Goal: Entertainment & Leisure: Browse casually

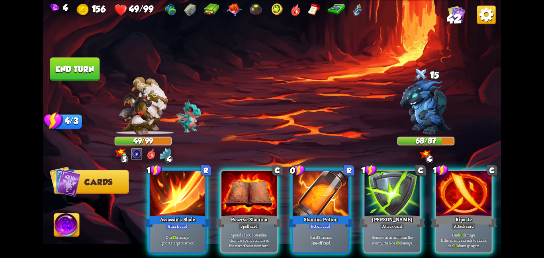
click at [140, 100] on img at bounding box center [143, 105] width 49 height 58
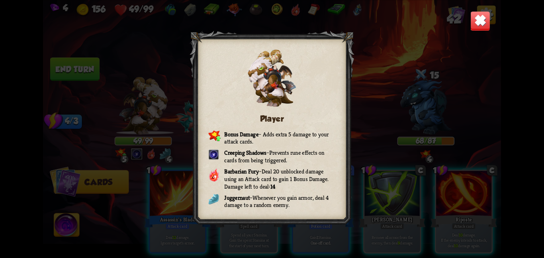
click at [483, 27] on img at bounding box center [480, 21] width 20 height 20
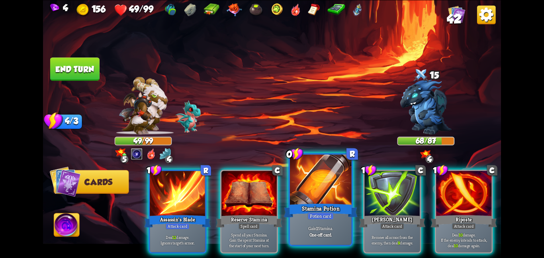
click at [322, 223] on div "Gain 1 Stamina. One-off card." at bounding box center [321, 230] width 62 height 27
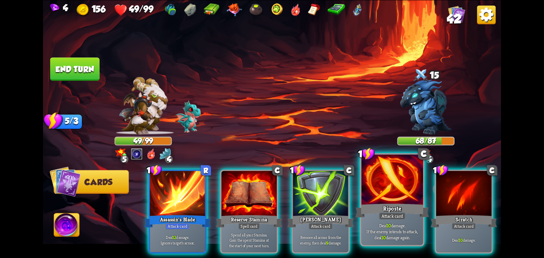
click at [393, 206] on div "Riposte" at bounding box center [392, 210] width 74 height 16
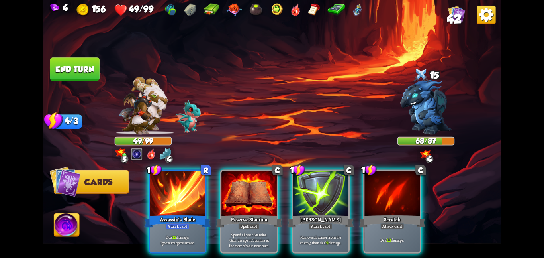
click at [393, 213] on div "Scratch" at bounding box center [392, 220] width 66 height 15
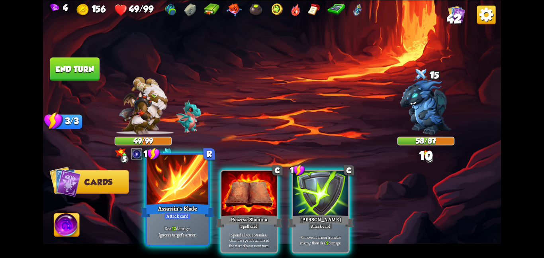
click at [182, 210] on div "Assassin's Blade" at bounding box center [178, 210] width 74 height 16
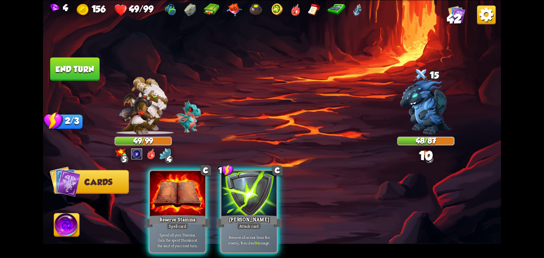
click at [182, 213] on div "Reserve Stamina" at bounding box center [177, 220] width 66 height 15
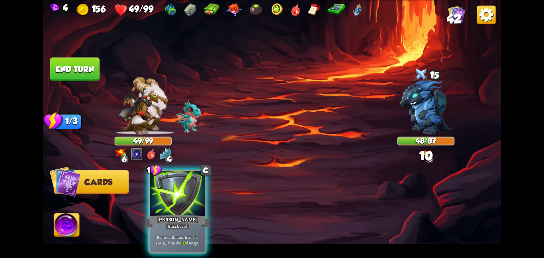
click at [95, 72] on button "End turn" at bounding box center [74, 68] width 49 height 23
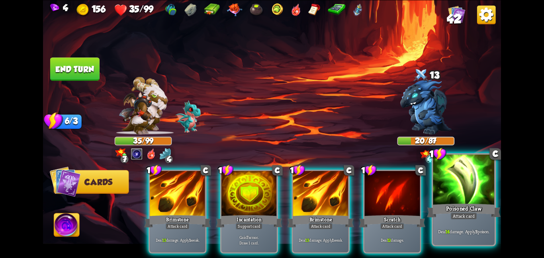
click at [454, 202] on div "Poisoned Claw" at bounding box center [464, 210] width 74 height 16
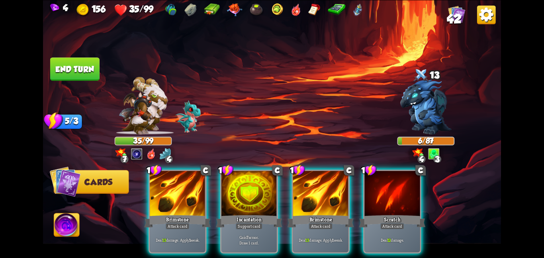
click at [86, 68] on button "End turn" at bounding box center [74, 68] width 49 height 23
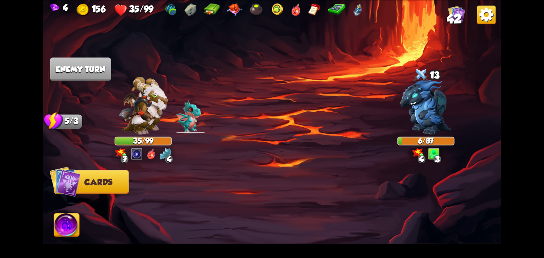
click at [73, 226] on img at bounding box center [66, 226] width 25 height 26
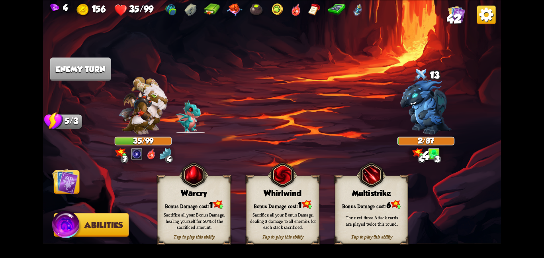
click at [64, 185] on img at bounding box center [65, 181] width 26 height 26
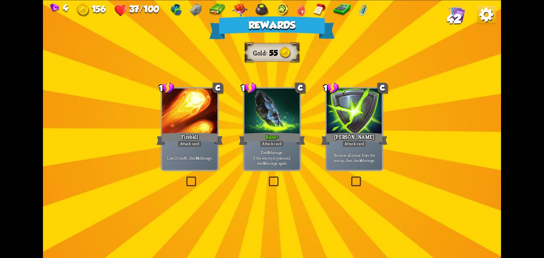
click at [270, 103] on div at bounding box center [271, 111] width 55 height 47
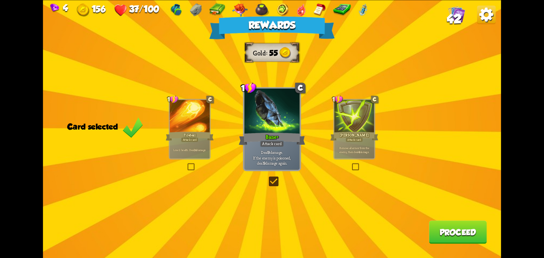
click at [446, 236] on button "Proceed" at bounding box center [458, 231] width 58 height 23
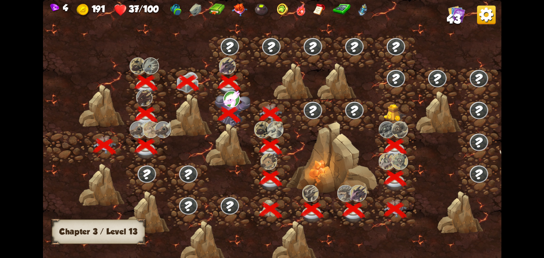
scroll to position [0, 121]
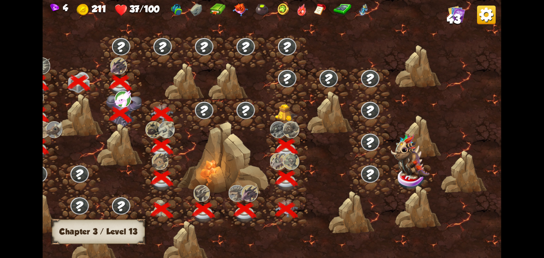
click at [283, 105] on img at bounding box center [286, 112] width 23 height 18
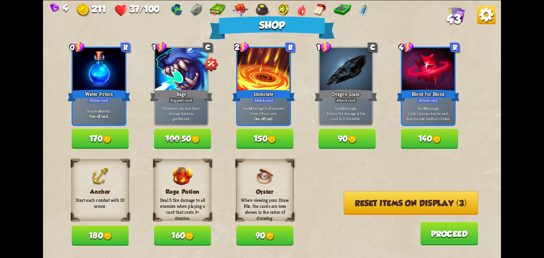
click at [111, 144] on button "170" at bounding box center [100, 139] width 57 height 20
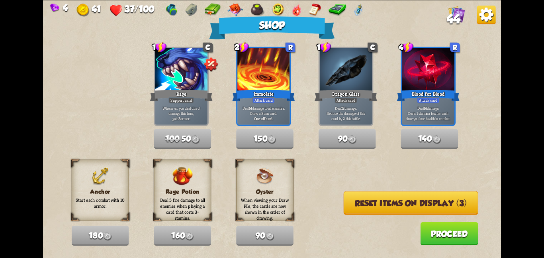
click at [350, 197] on button "Reset items on display (3)" at bounding box center [411, 202] width 135 height 23
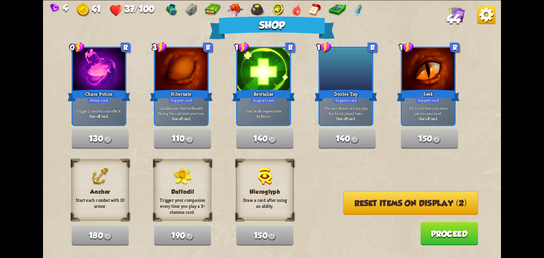
click at [350, 197] on button "Reset items on display (2)" at bounding box center [410, 202] width 135 height 23
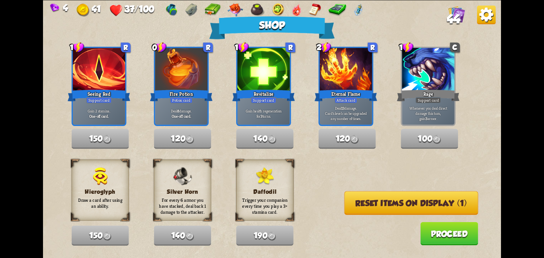
click at [350, 197] on button "Reset items on display (1)" at bounding box center [411, 202] width 134 height 23
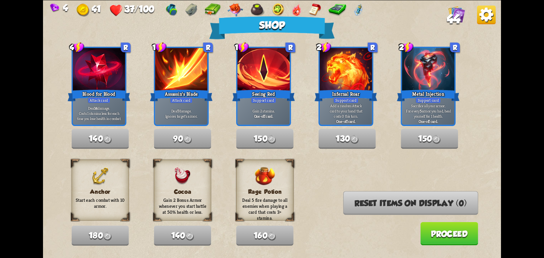
click at [445, 230] on button "Proceed" at bounding box center [449, 232] width 58 height 23
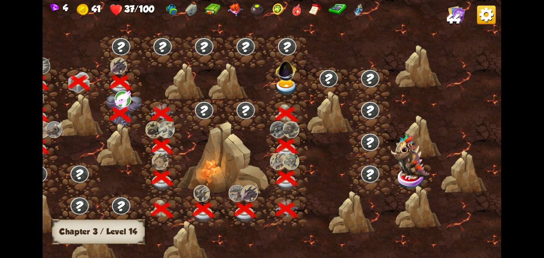
click at [281, 84] on img at bounding box center [286, 86] width 23 height 17
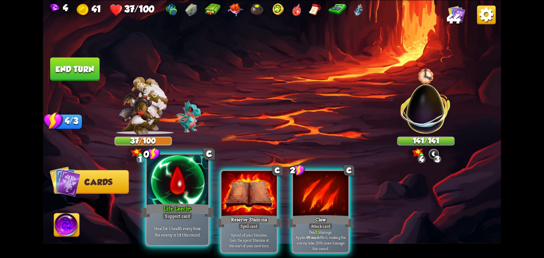
click at [202, 206] on div "Life Leech+" at bounding box center [178, 210] width 74 height 16
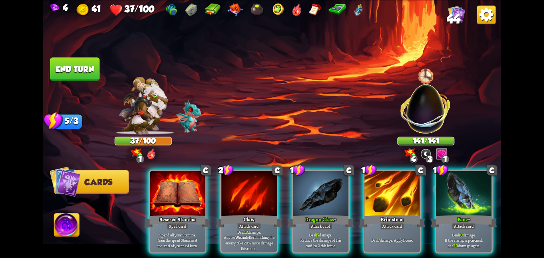
scroll to position [0, 76]
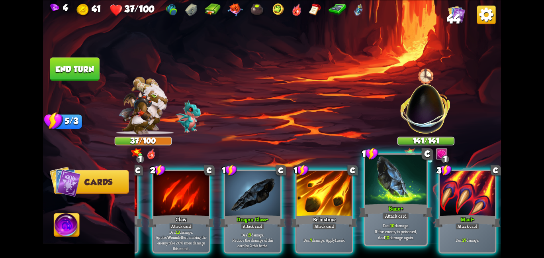
click at [391, 195] on div at bounding box center [396, 180] width 62 height 52
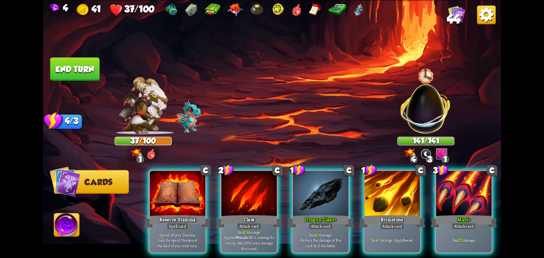
scroll to position [0, 0]
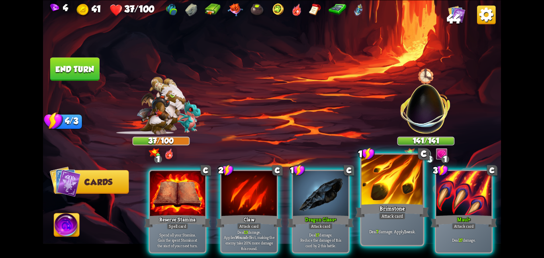
click at [382, 196] on div at bounding box center [392, 180] width 62 height 52
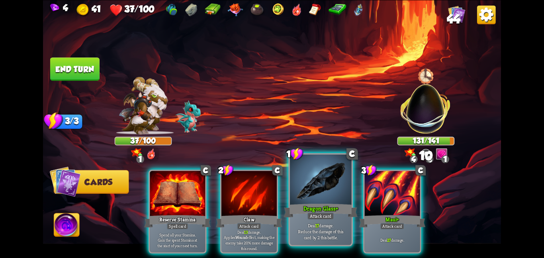
click at [338, 205] on div "Dragon Glass+" at bounding box center [320, 210] width 74 height 16
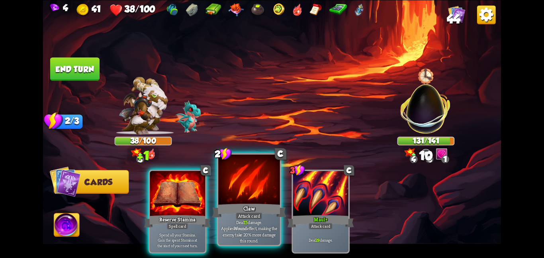
click at [259, 193] on div at bounding box center [249, 180] width 62 height 52
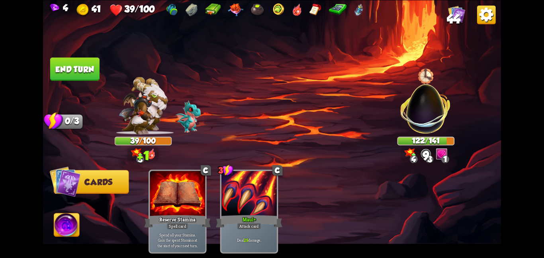
click at [95, 79] on img at bounding box center [272, 129] width 458 height 258
click at [90, 76] on button "End turn" at bounding box center [74, 68] width 49 height 23
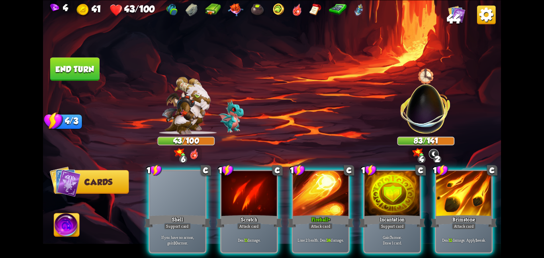
scroll to position [0, 76]
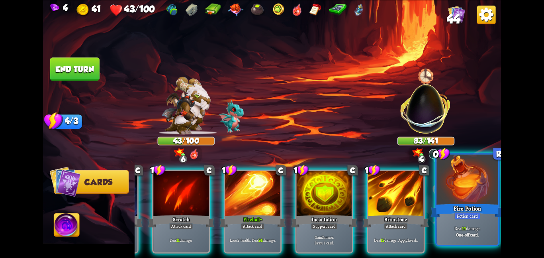
click at [487, 219] on div "Deal 14 damage. One-off card." at bounding box center [467, 230] width 62 height 27
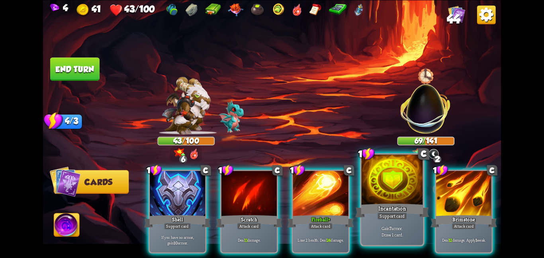
click at [402, 189] on div at bounding box center [392, 180] width 62 height 52
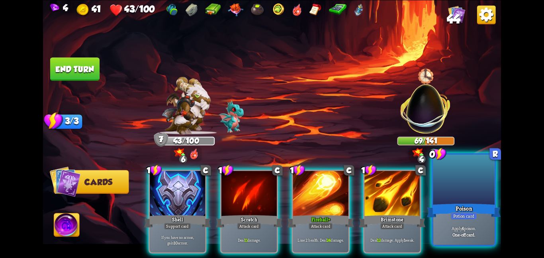
click at [477, 182] on div at bounding box center [464, 180] width 62 height 52
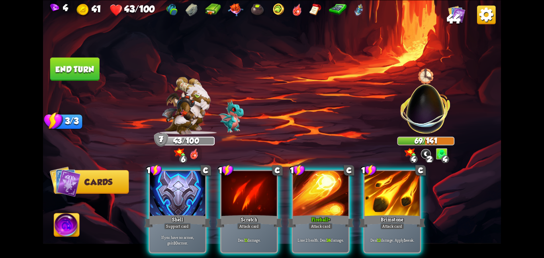
click at [57, 63] on button "End turn" at bounding box center [74, 68] width 49 height 23
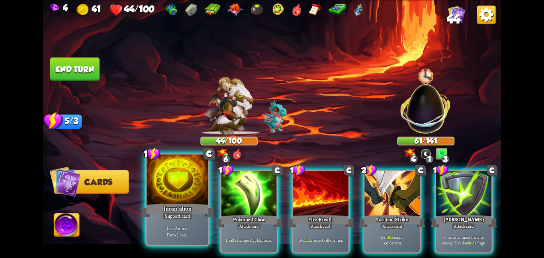
click at [165, 212] on div "Support card" at bounding box center [177, 216] width 30 height 8
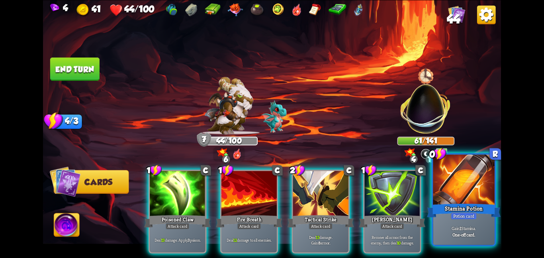
click at [437, 207] on div "Stamina Potion" at bounding box center [464, 210] width 74 height 16
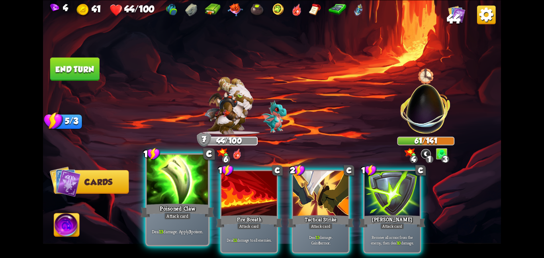
click at [196, 216] on div "Poisoned Claw" at bounding box center [178, 210] width 74 height 16
click at [237, 222] on div "Attack card" at bounding box center [249, 225] width 24 height 7
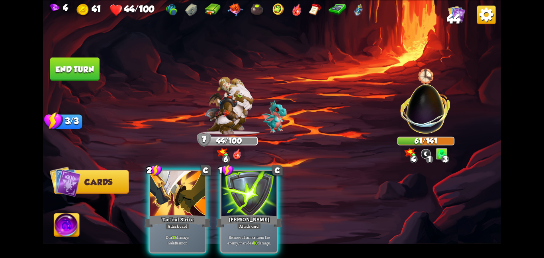
click at [196, 216] on div "Tactical Strike" at bounding box center [177, 220] width 66 height 15
click at [216, 216] on div "Pierce" at bounding box center [249, 220] width 66 height 15
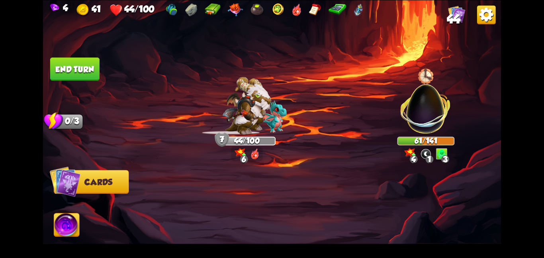
click at [196, 216] on div at bounding box center [318, 200] width 366 height 115
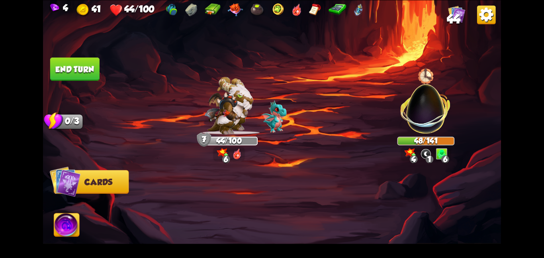
click at [57, 218] on img at bounding box center [66, 226] width 25 height 26
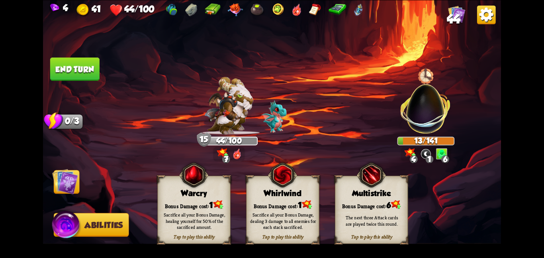
click at [288, 210] on div "Sacrifice all your Bonus Damage, dealing 3 damage to all enemies for each stack…" at bounding box center [282, 220] width 73 height 29
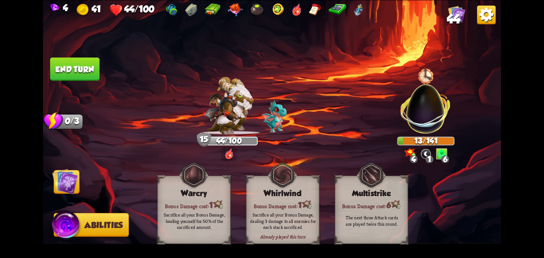
click at [288, 210] on div "Sacrifice all your Bonus Damage, dealing 3 damage to all enemies for each stack…" at bounding box center [282, 220] width 73 height 29
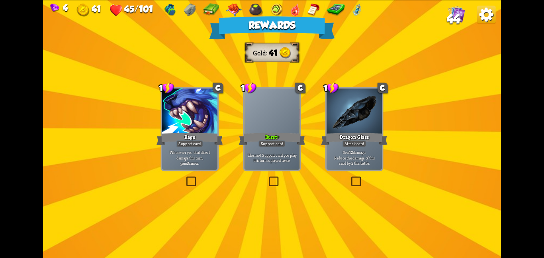
click at [263, 137] on div "Burst+" at bounding box center [272, 138] width 66 height 15
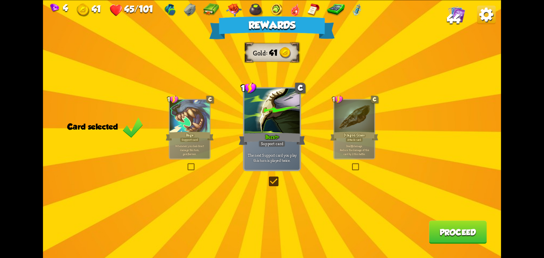
click at [453, 232] on button "Proceed" at bounding box center [458, 231] width 58 height 23
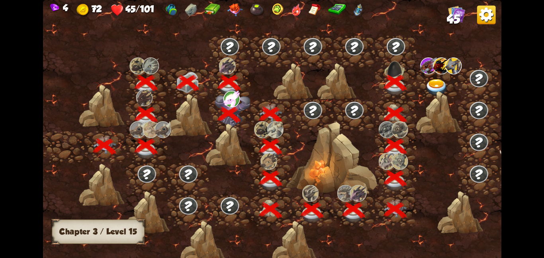
scroll to position [0, 121]
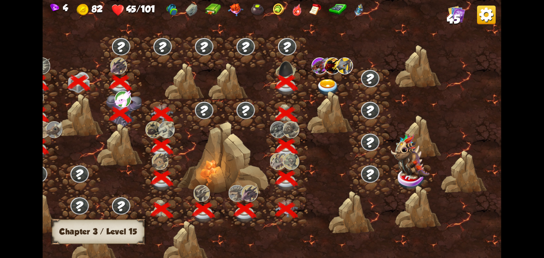
click at [318, 78] on img at bounding box center [327, 86] width 23 height 17
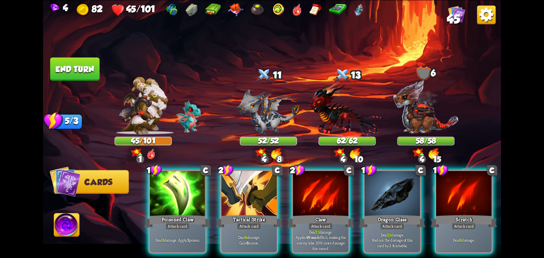
click at [230, 195] on div at bounding box center [248, 193] width 55 height 47
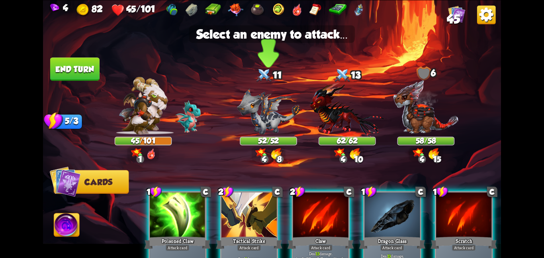
click at [262, 109] on img at bounding box center [268, 111] width 63 height 46
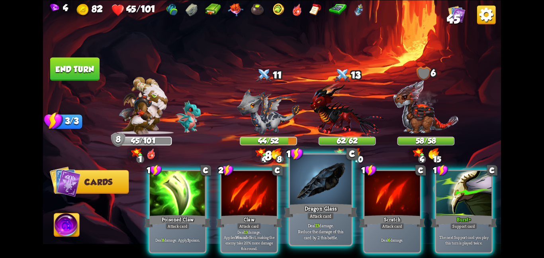
scroll to position [0, 76]
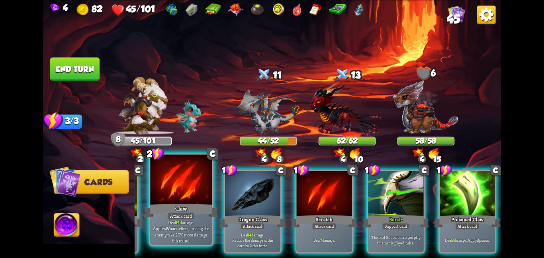
click at [189, 200] on div at bounding box center [181, 180] width 62 height 52
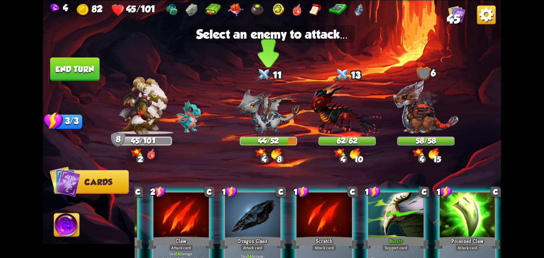
click at [273, 107] on img at bounding box center [268, 111] width 63 height 46
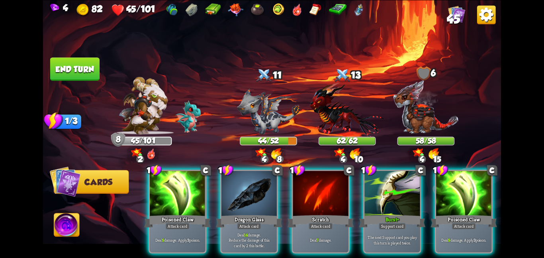
scroll to position [0, 0]
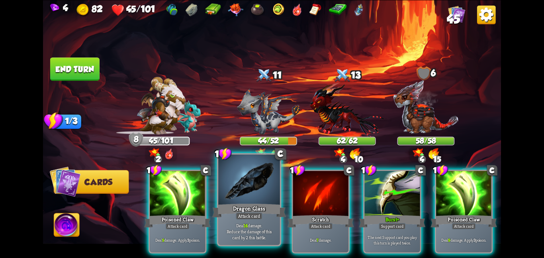
click at [251, 226] on p "Deal 14 damage. Reduce the damage of this card by 2 this battle." at bounding box center [249, 231] width 59 height 18
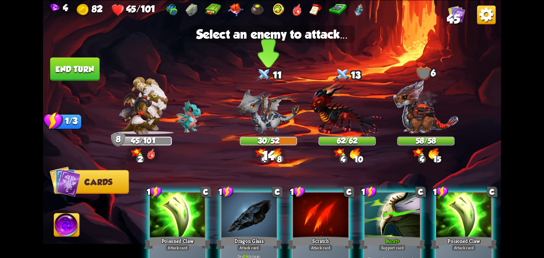
click at [259, 136] on div "30/52" at bounding box center [268, 140] width 57 height 9
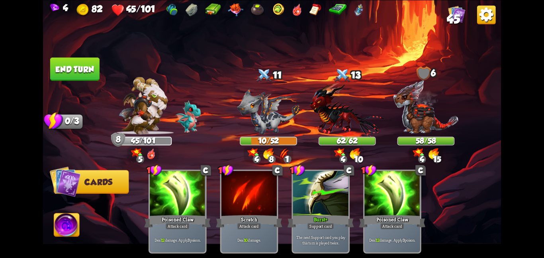
click at [62, 219] on img at bounding box center [66, 226] width 25 height 26
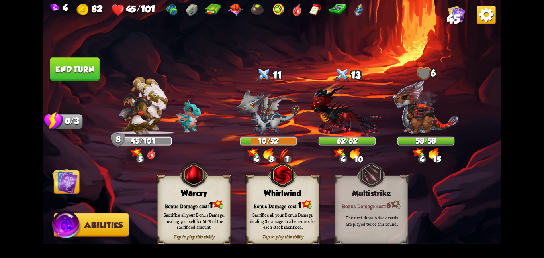
click at [260, 188] on div "Whirlwind" at bounding box center [282, 192] width 72 height 9
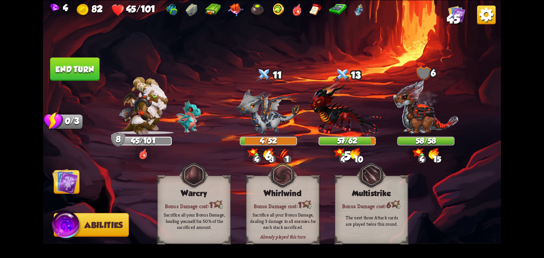
click at [69, 174] on img at bounding box center [65, 181] width 26 height 26
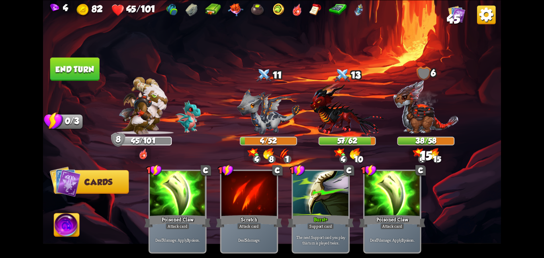
click at [75, 60] on button "End turn" at bounding box center [74, 68] width 49 height 23
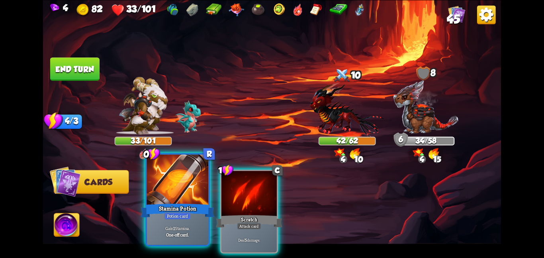
click at [182, 213] on div "Potion card" at bounding box center [177, 216] width 26 height 8
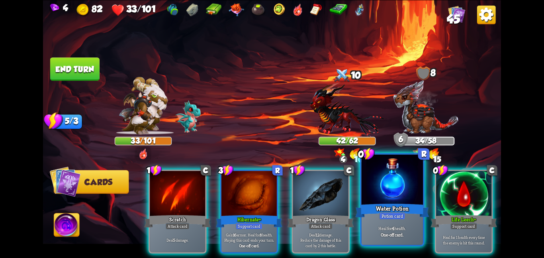
click at [411, 180] on div at bounding box center [392, 180] width 62 height 52
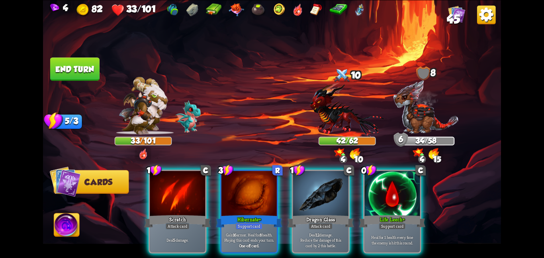
click at [411, 180] on div at bounding box center [391, 193] width 55 height 47
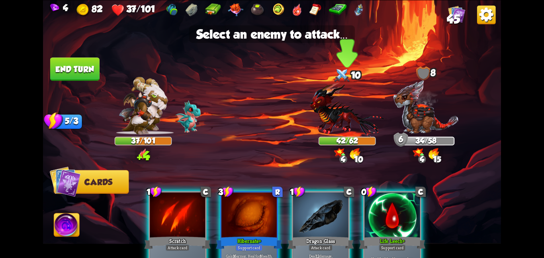
click at [332, 127] on img at bounding box center [347, 109] width 74 height 55
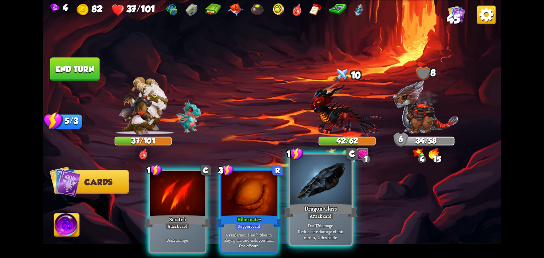
click at [317, 183] on div at bounding box center [321, 180] width 62 height 52
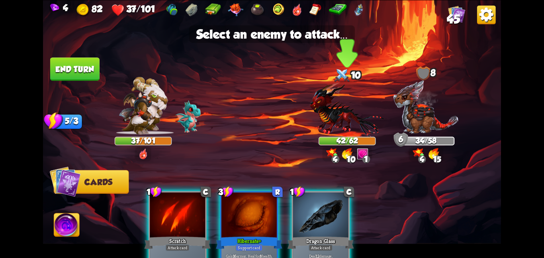
click at [336, 123] on img at bounding box center [347, 109] width 74 height 55
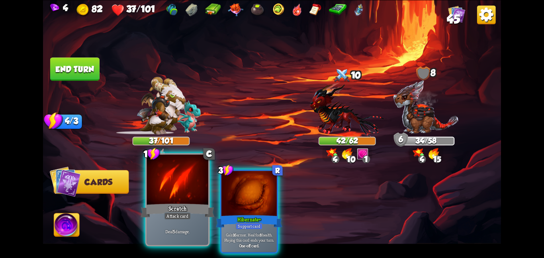
click at [176, 203] on div "Scratch" at bounding box center [178, 210] width 74 height 16
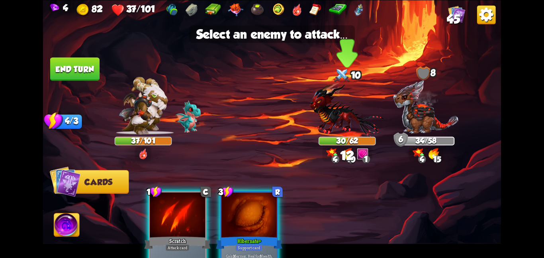
click at [327, 115] on img at bounding box center [347, 109] width 74 height 55
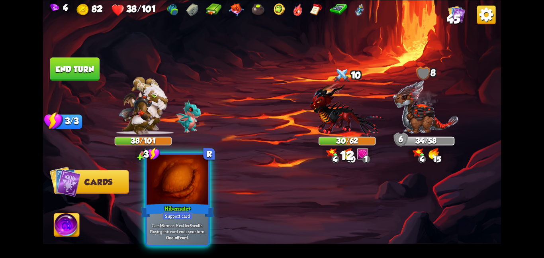
click at [177, 197] on div at bounding box center [177, 180] width 62 height 52
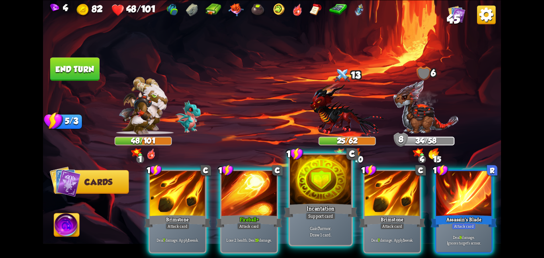
click at [318, 191] on div at bounding box center [321, 180] width 62 height 52
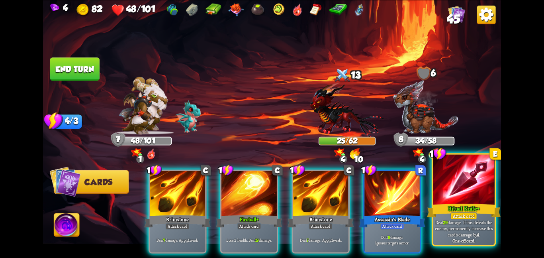
click at [441, 189] on div at bounding box center [464, 180] width 62 height 52
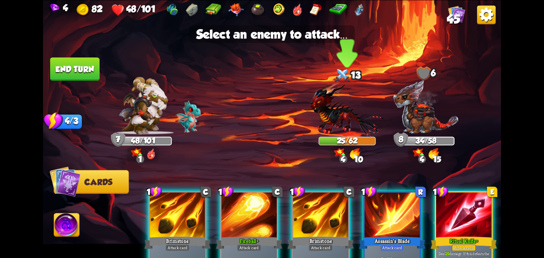
click at [328, 132] on img at bounding box center [347, 109] width 74 height 55
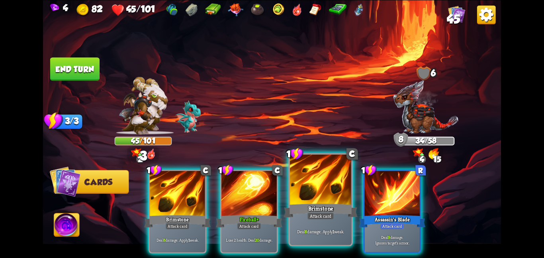
click at [318, 198] on div at bounding box center [321, 180] width 62 height 52
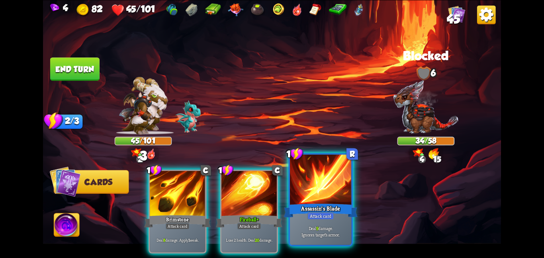
click at [319, 189] on div at bounding box center [321, 180] width 62 height 52
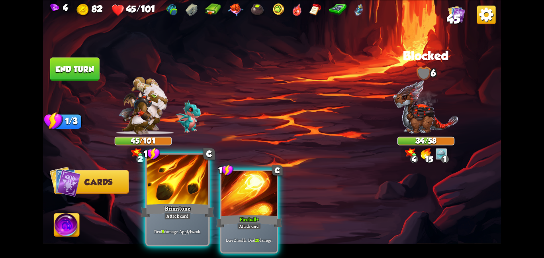
click at [157, 213] on div "Brimstone" at bounding box center [178, 210] width 74 height 16
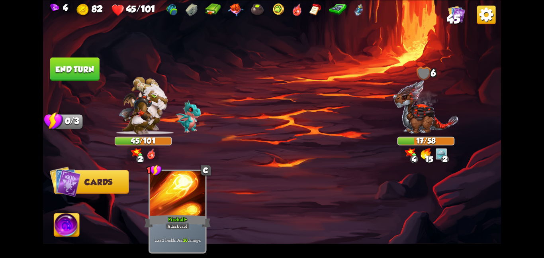
click at [60, 60] on button "End turn" at bounding box center [74, 68] width 49 height 23
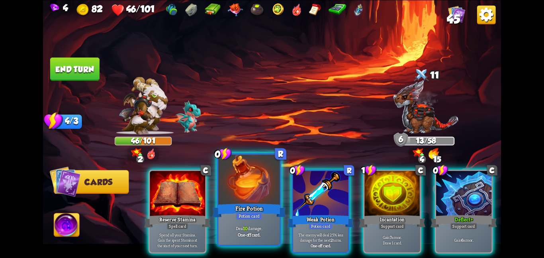
click at [261, 222] on div "Deal 10 damage. One-off card." at bounding box center [249, 230] width 62 height 27
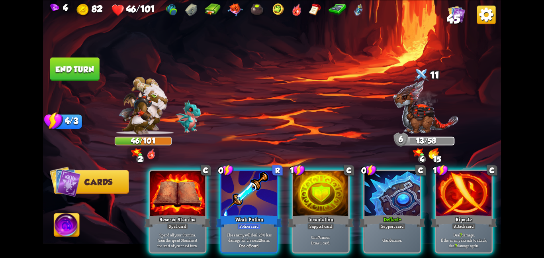
click at [261, 231] on p "The enemy will deal 25% less damage for the next 2 turns." at bounding box center [249, 236] width 53 height 11
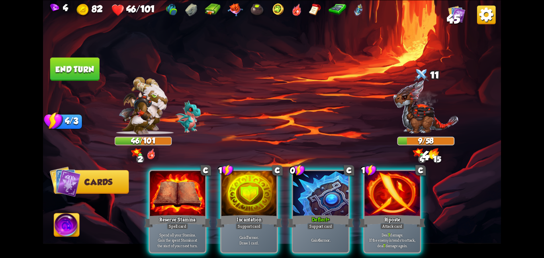
click at [261, 227] on div "Gain 7 armor. Draw 1 card." at bounding box center [248, 239] width 55 height 24
click at [293, 227] on div "Gain 6 armor." at bounding box center [320, 239] width 55 height 24
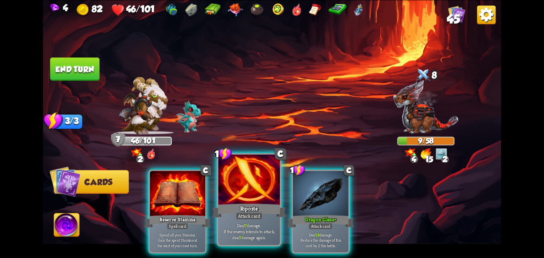
click at [230, 203] on div "Riposte" at bounding box center [249, 210] width 74 height 16
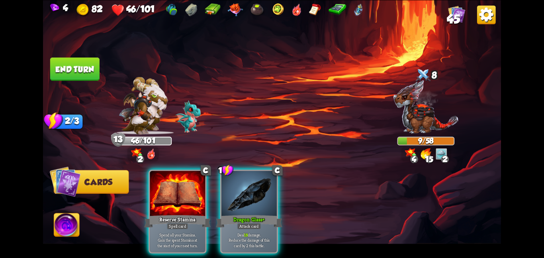
click at [230, 213] on div "Dragon Glass+" at bounding box center [249, 220] width 66 height 15
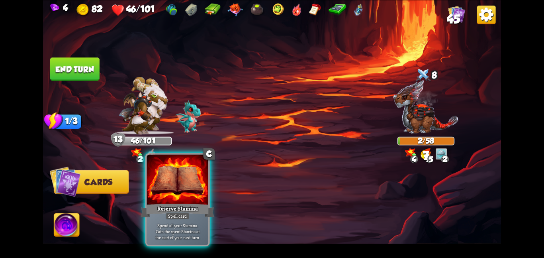
click at [182, 194] on div at bounding box center [177, 180] width 62 height 52
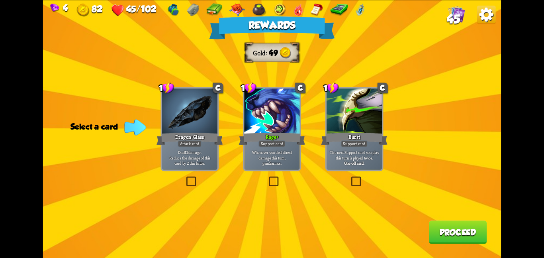
click at [196, 124] on div at bounding box center [189, 111] width 55 height 47
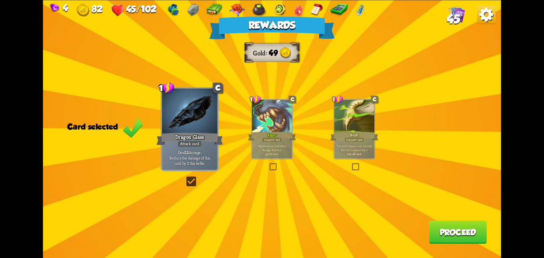
click at [446, 220] on div "Rewards Gold 49 Card selected 1 C Dragon Glass Attack card Deal 12 damage. Redu…" at bounding box center [272, 129] width 458 height 258
click at [443, 223] on button "Proceed" at bounding box center [458, 231] width 58 height 23
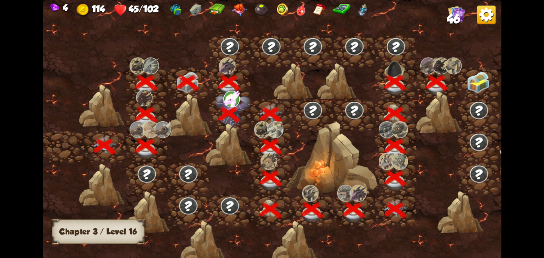
scroll to position [0, 121]
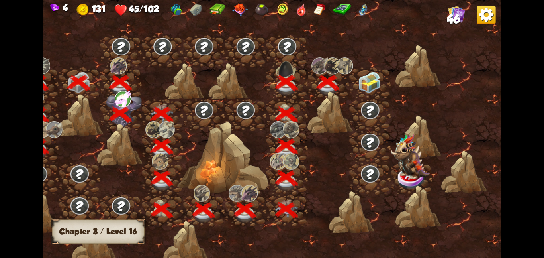
click at [377, 81] on img at bounding box center [369, 81] width 23 height 21
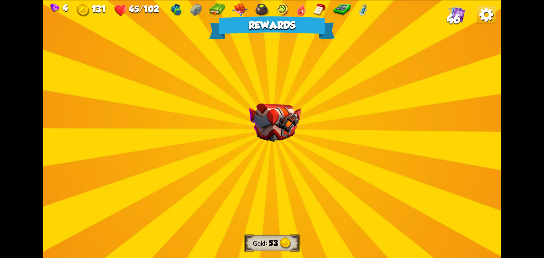
click at [323, 115] on div "Rewards Gold 53 Select a card 1 R Assassin's Blade Attack card Deal 7 damage. I…" at bounding box center [272, 129] width 458 height 258
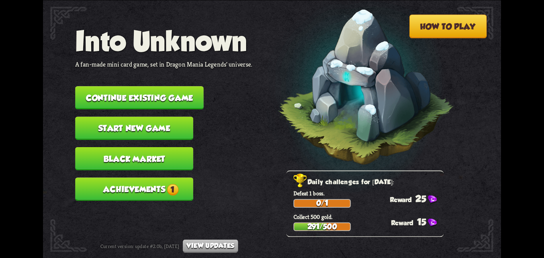
click at [145, 92] on button "Continue existing game" at bounding box center [139, 97] width 129 height 23
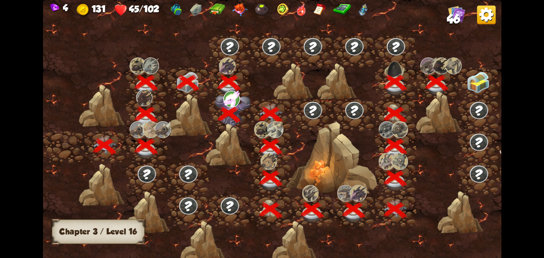
scroll to position [0, 121]
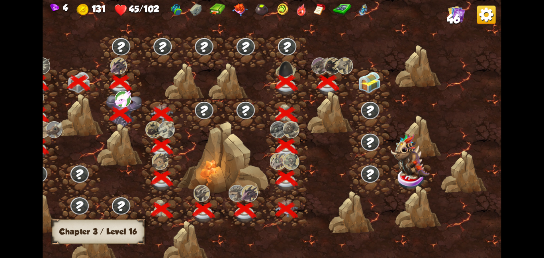
click at [368, 86] on img at bounding box center [369, 81] width 23 height 21
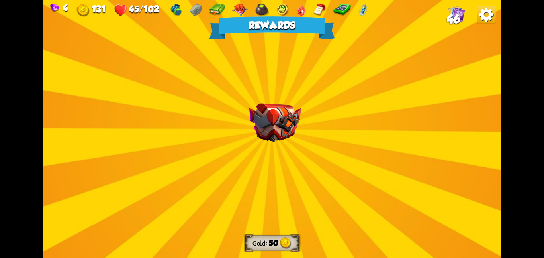
click at [355, 160] on div "Rewards Gold 50 Select a card 1 R Double Tap Support card The next Attack card …" at bounding box center [272, 129] width 458 height 258
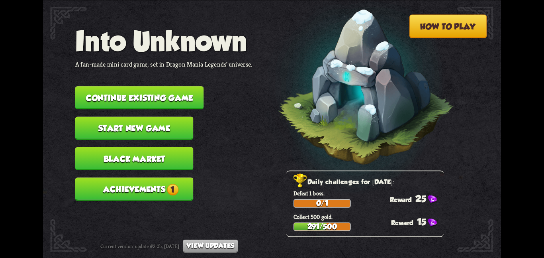
click at [123, 86] on button "Continue existing game" at bounding box center [139, 97] width 129 height 23
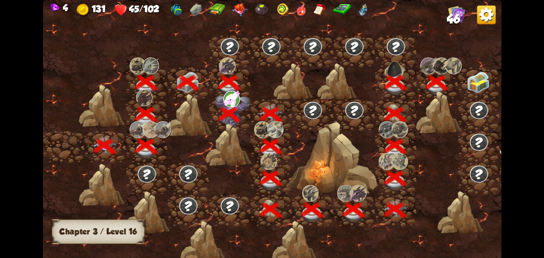
scroll to position [0, 121]
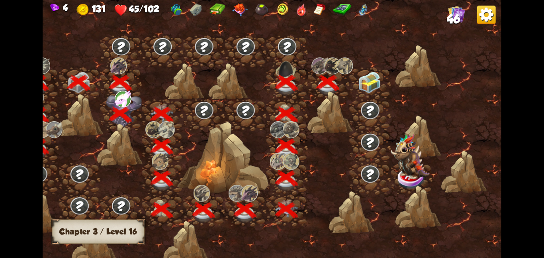
click at [367, 90] on img at bounding box center [369, 81] width 23 height 21
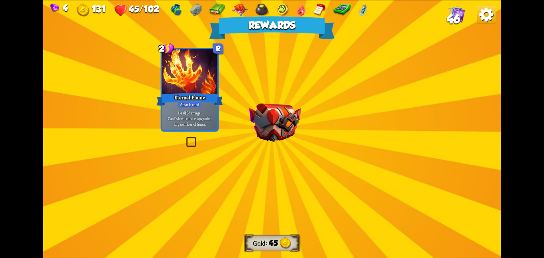
click at [308, 123] on div "Rewards Gold 45 Select a card 2 R Eternal Flame Attack card Deal 13 damage. Car…" at bounding box center [272, 129] width 458 height 258
